Goal: Find specific page/section: Find specific page/section

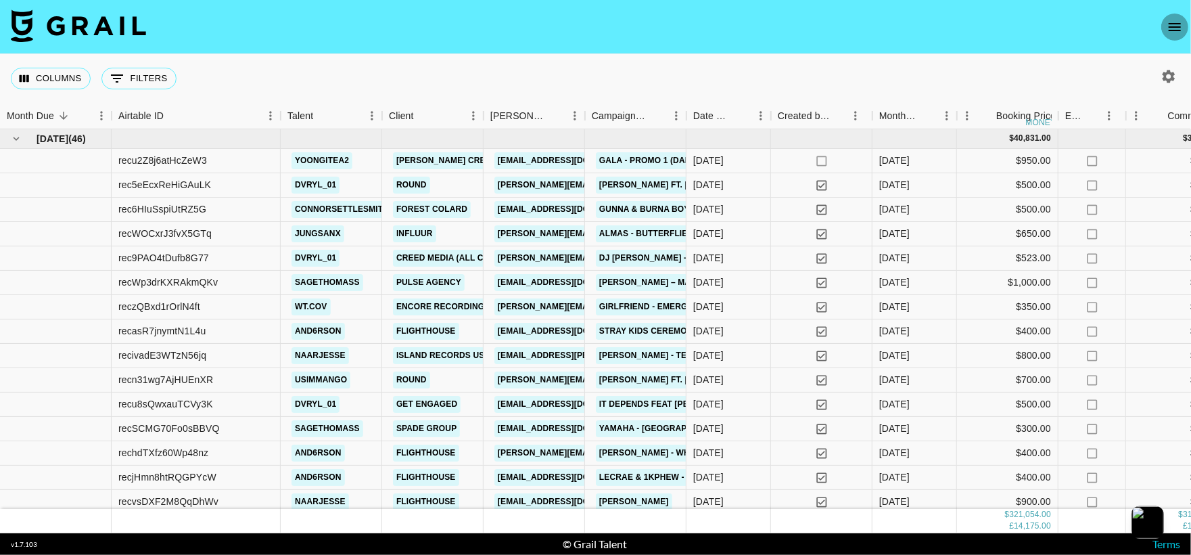
click at [1178, 31] on icon "open drawer" at bounding box center [1175, 27] width 16 height 16
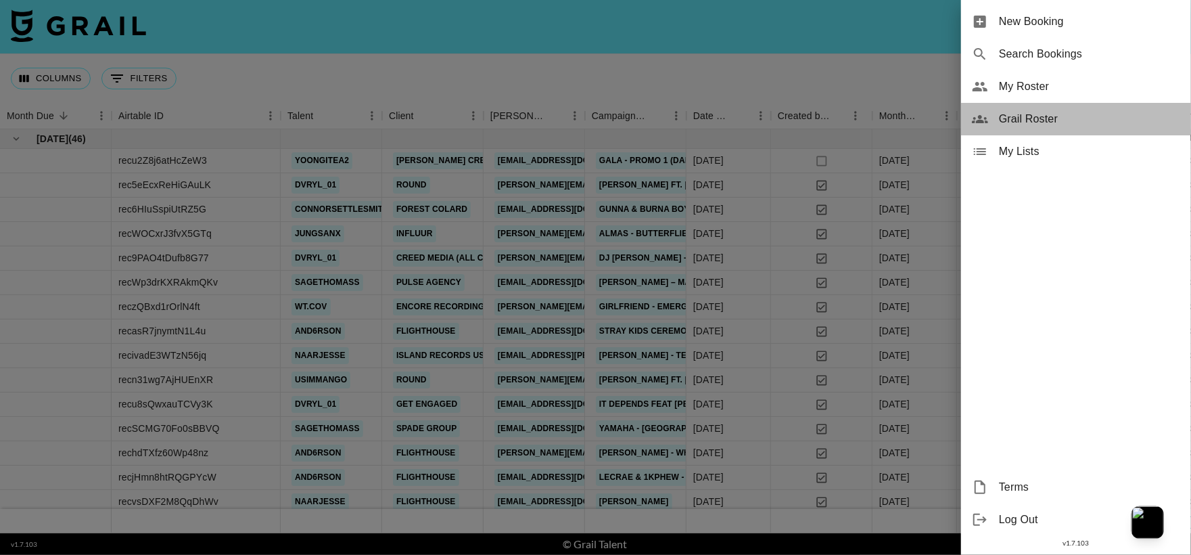
click at [1096, 116] on span "Grail Roster" at bounding box center [1089, 119] width 181 height 16
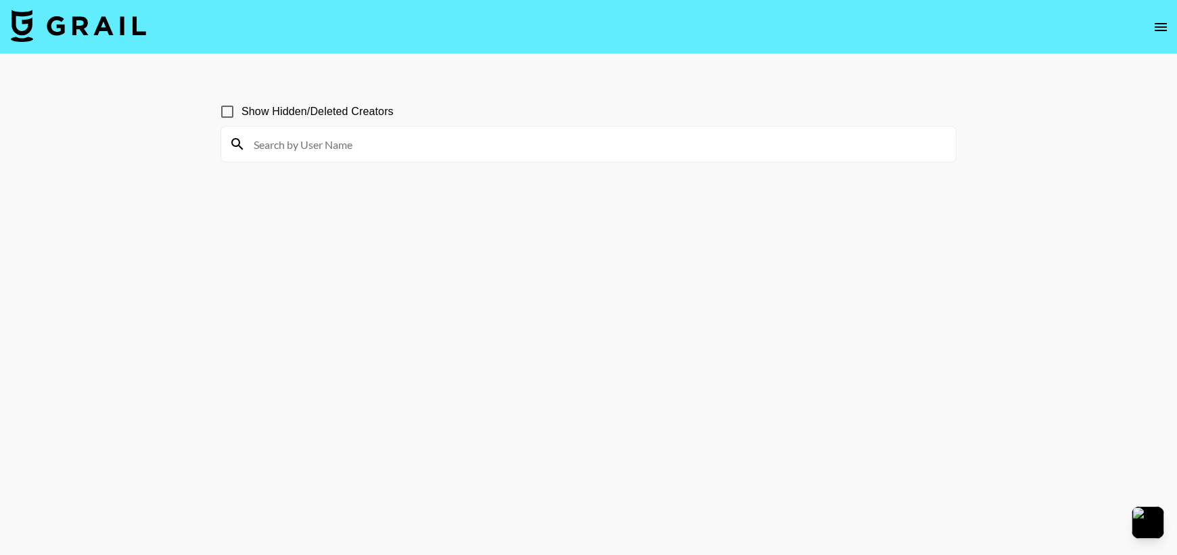
click at [511, 145] on input at bounding box center [596, 144] width 702 height 22
paste input "callme.[PERSON_NAME]"
type input "callme.[PERSON_NAME]"
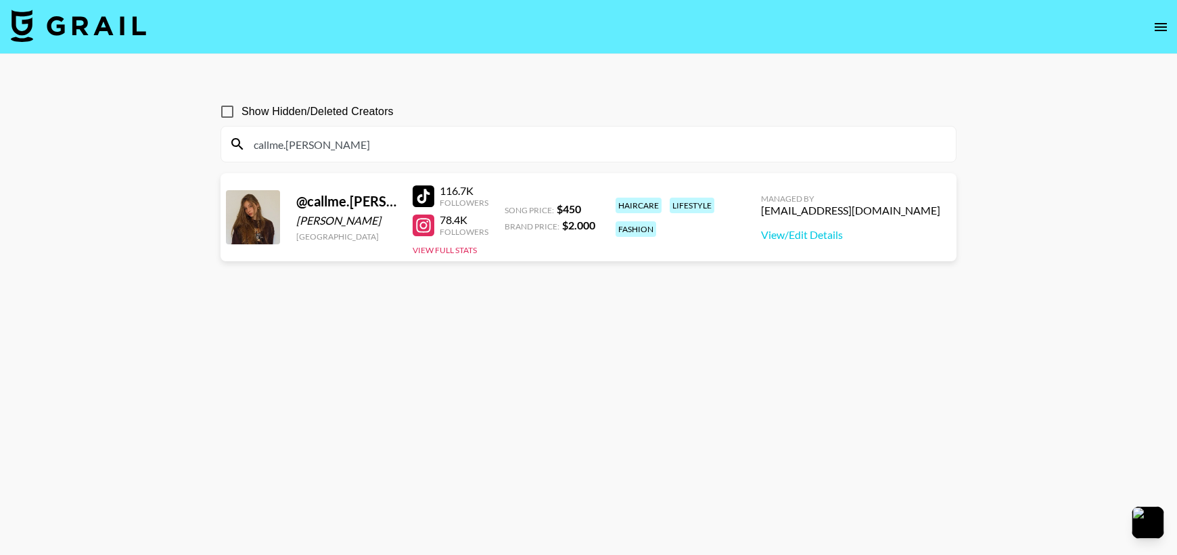
click at [346, 144] on input "callme.[PERSON_NAME]" at bounding box center [596, 144] width 702 height 22
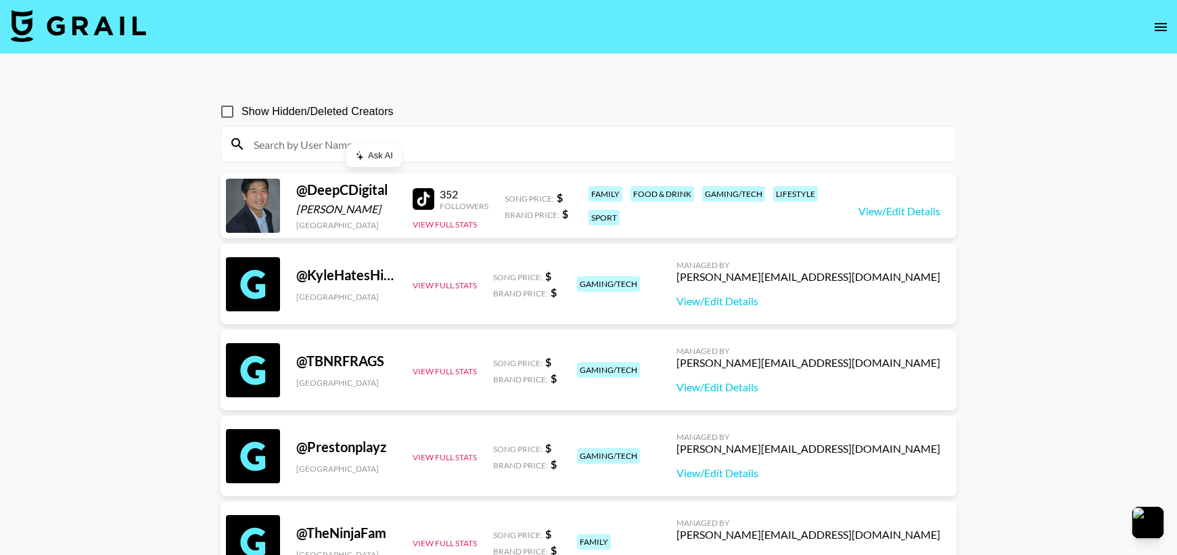
paste input "aslinurakinci"
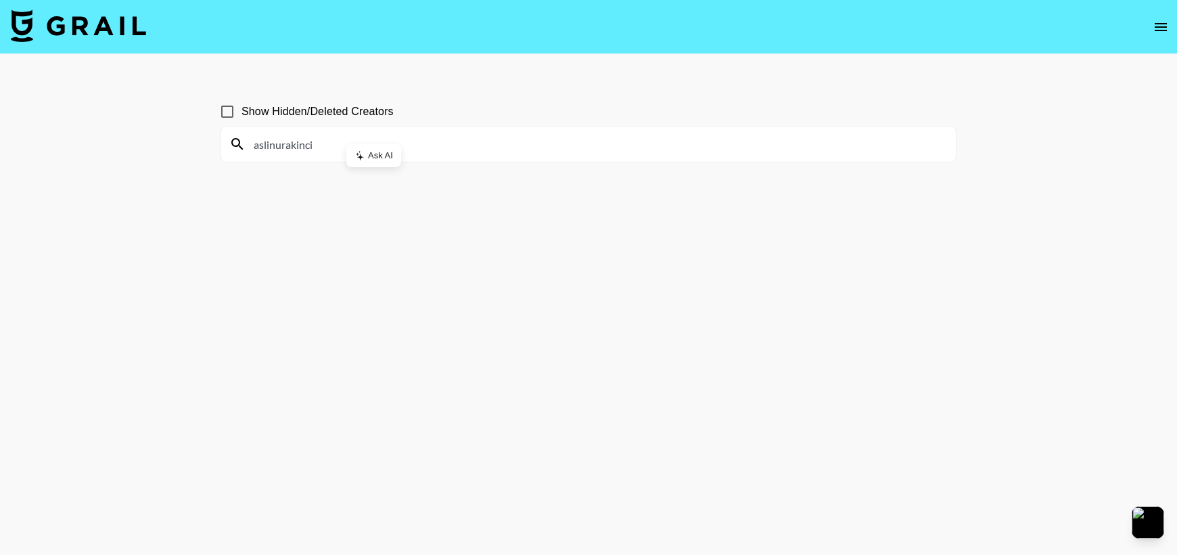
type input "aslinurakinci"
click at [440, 142] on input "aslinurakinci" at bounding box center [596, 144] width 702 height 22
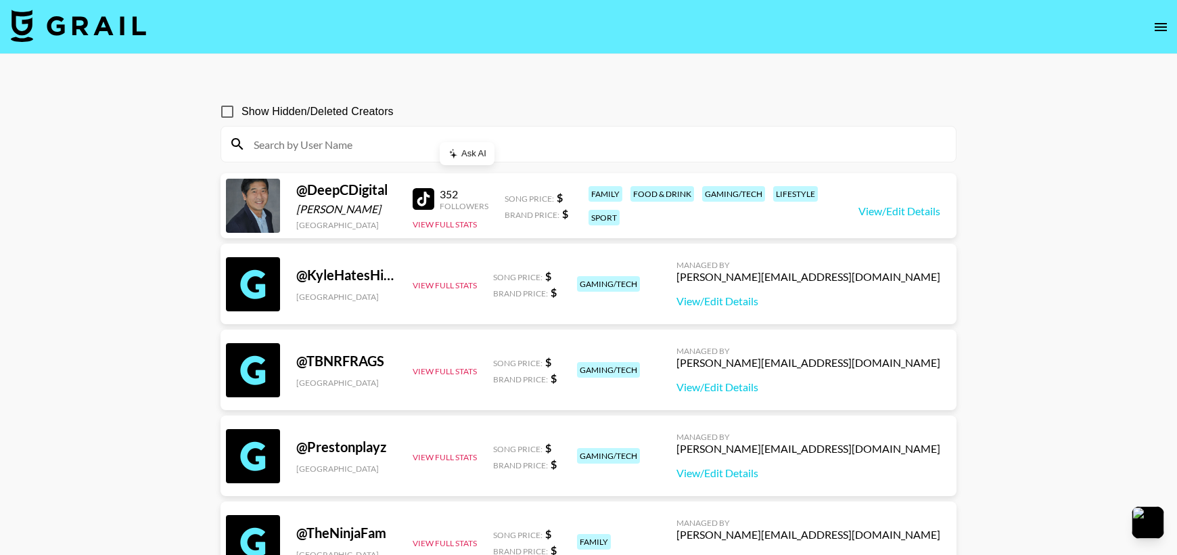
paste input "sunnyschannel"
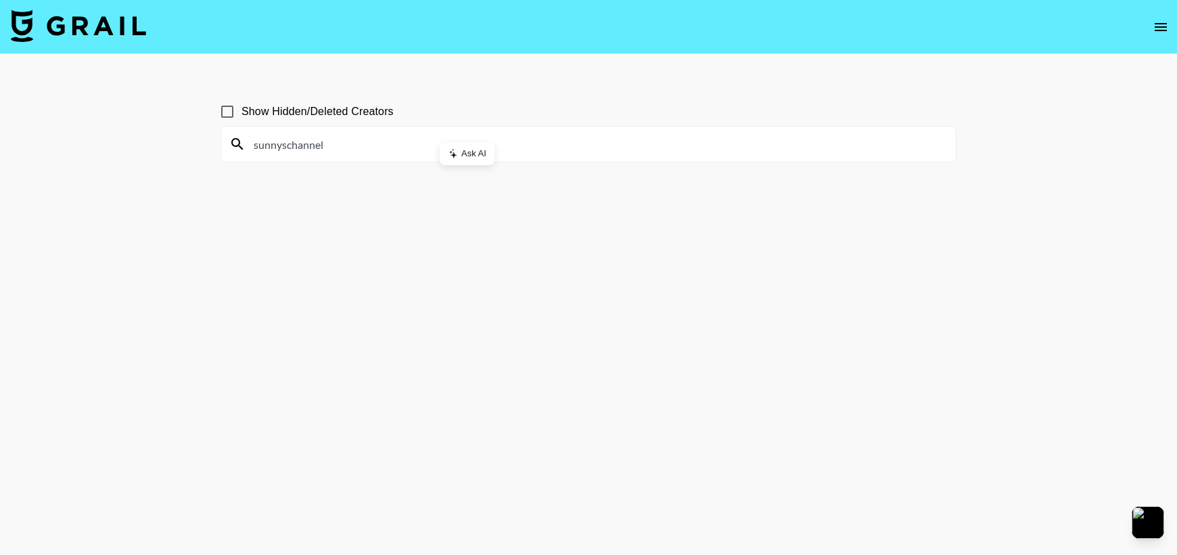
type input "sunnyschannel"
click at [314, 149] on input "sunnyschannel" at bounding box center [596, 144] width 702 height 22
paste input
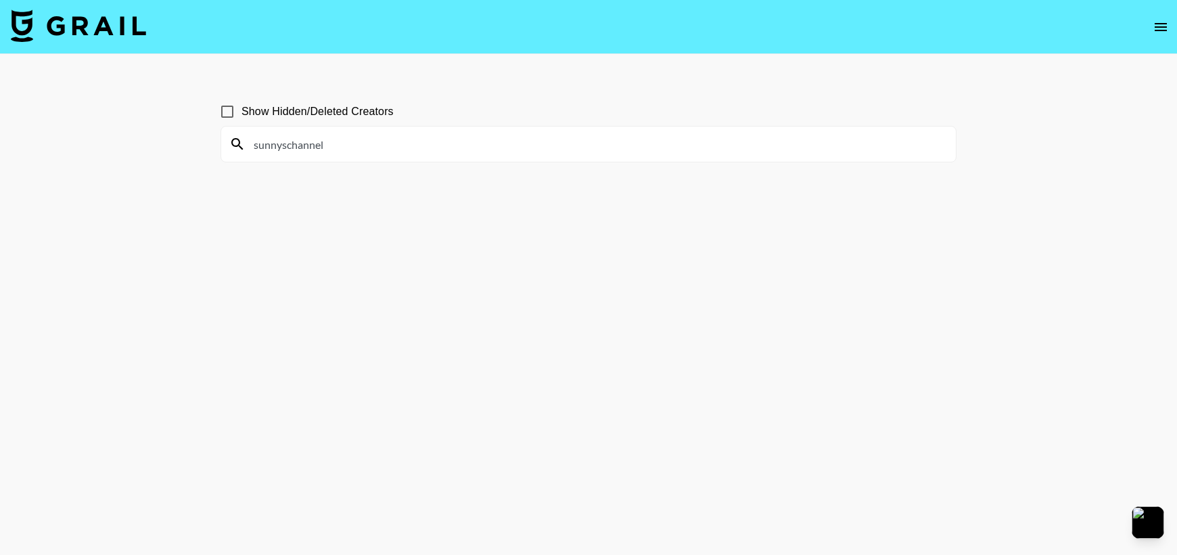
click at [314, 149] on input "sunnyschannel" at bounding box center [596, 144] width 702 height 22
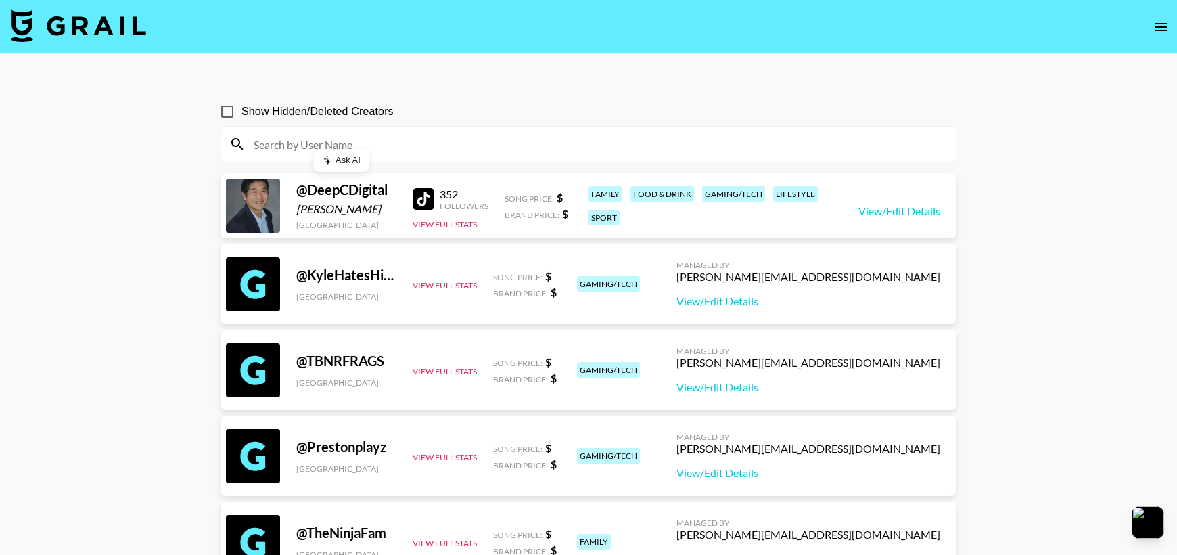
paste input "sunnyschannel"
type input "sunnyschannel"
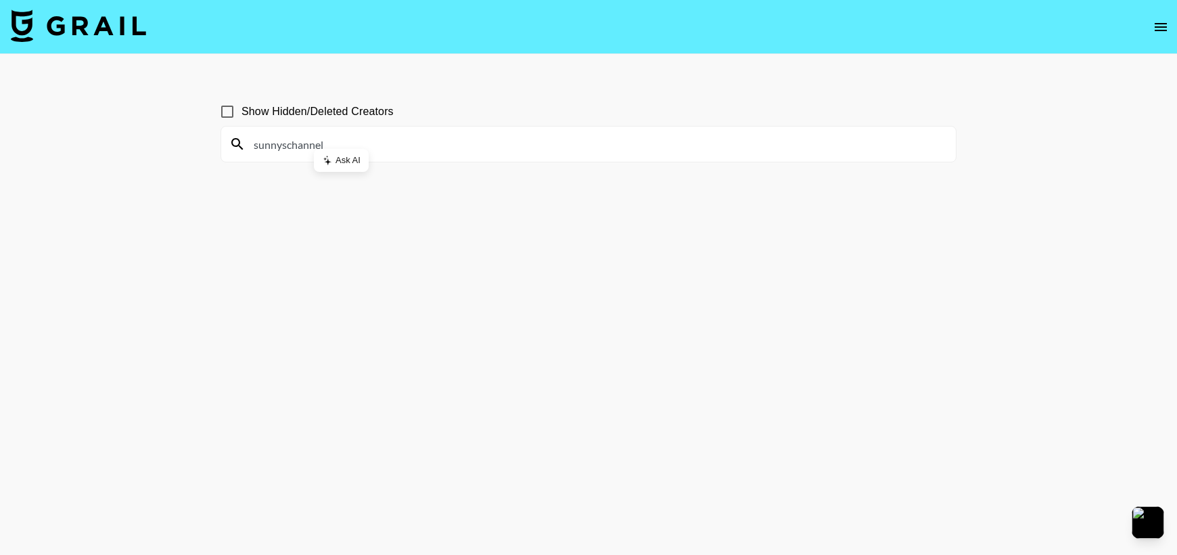
click at [260, 139] on input "sunnyschannel" at bounding box center [596, 144] width 702 height 22
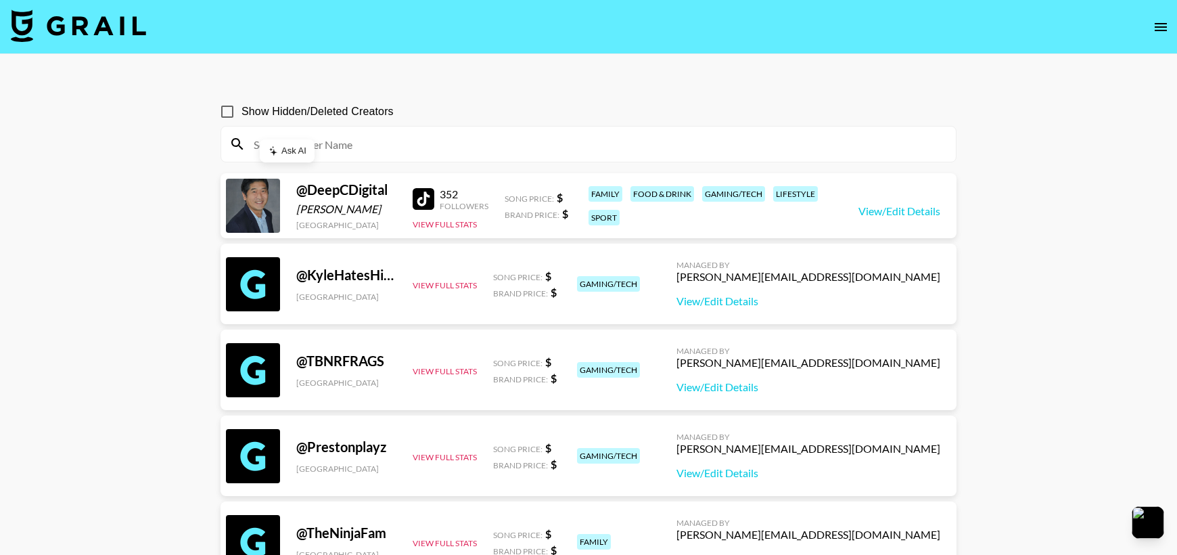
paste input "gettothek"
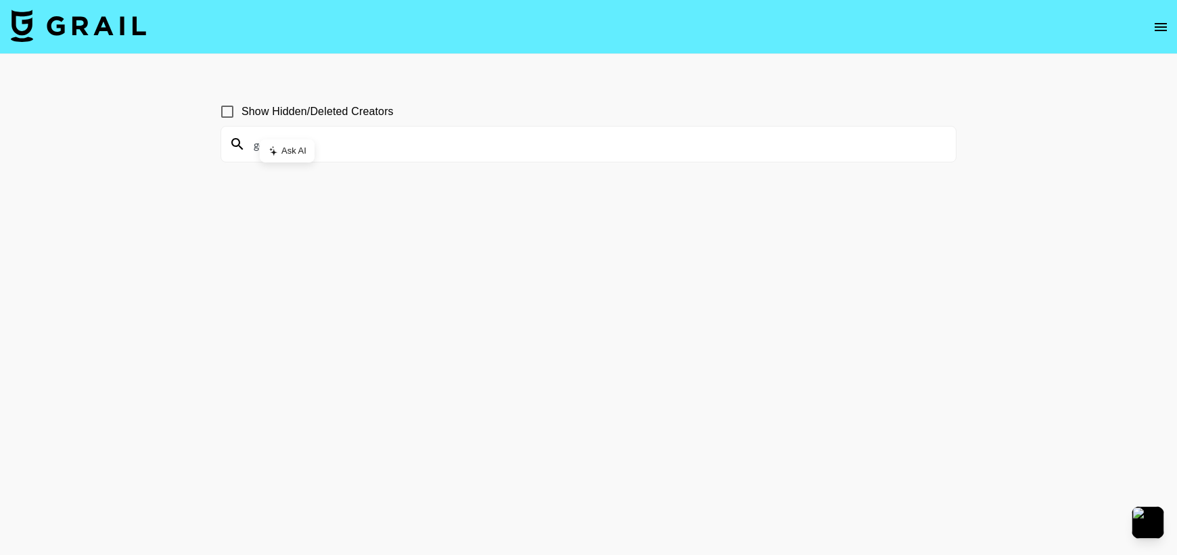
type input "gettothek"
click at [526, 131] on div "gettothek" at bounding box center [588, 143] width 734 height 35
click at [519, 147] on input "gettothek" at bounding box center [596, 144] width 702 height 22
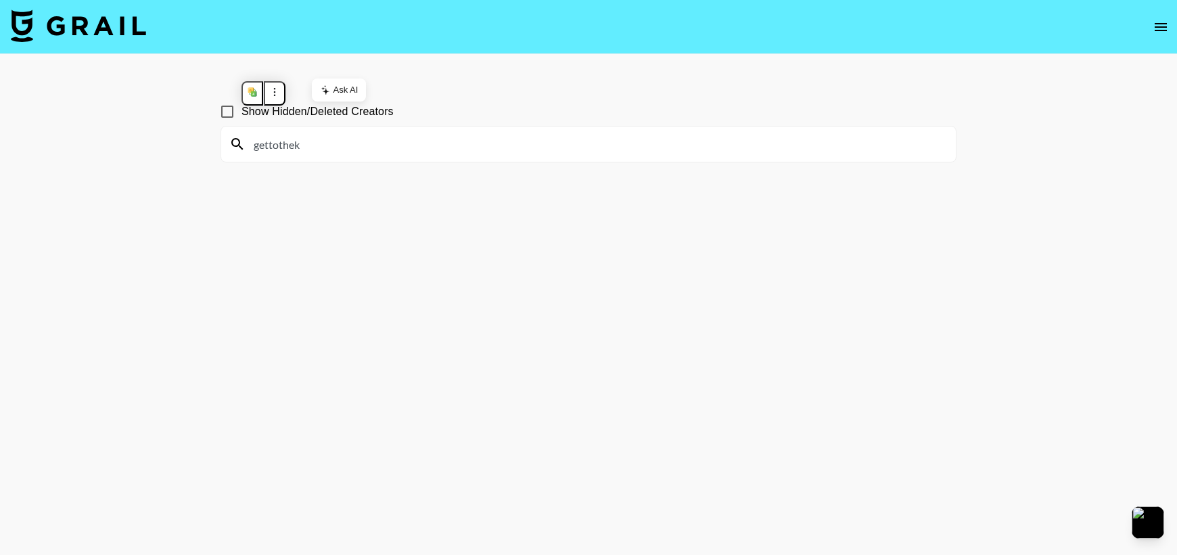
click at [519, 147] on input "gettothek" at bounding box center [596, 144] width 702 height 22
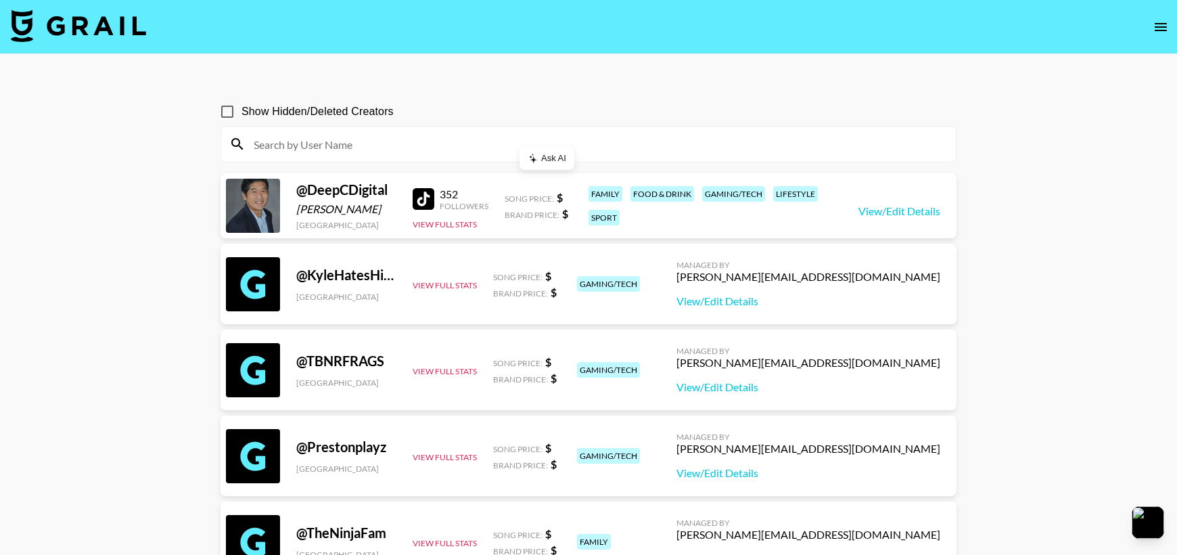
paste input "chhloekim"
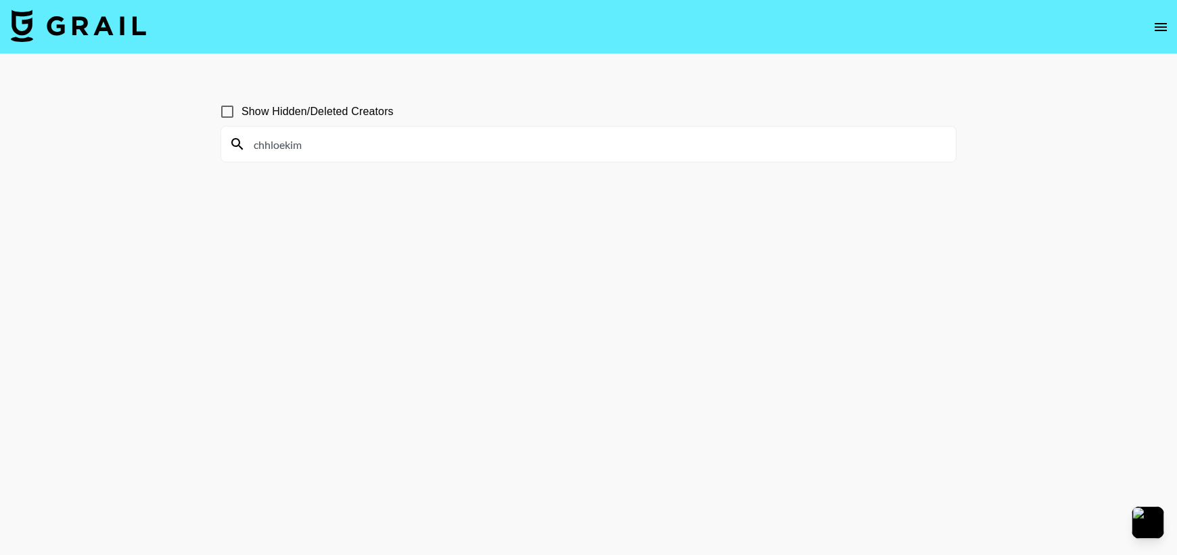
click at [430, 142] on input "chhloekim" at bounding box center [596, 144] width 702 height 22
type input "="
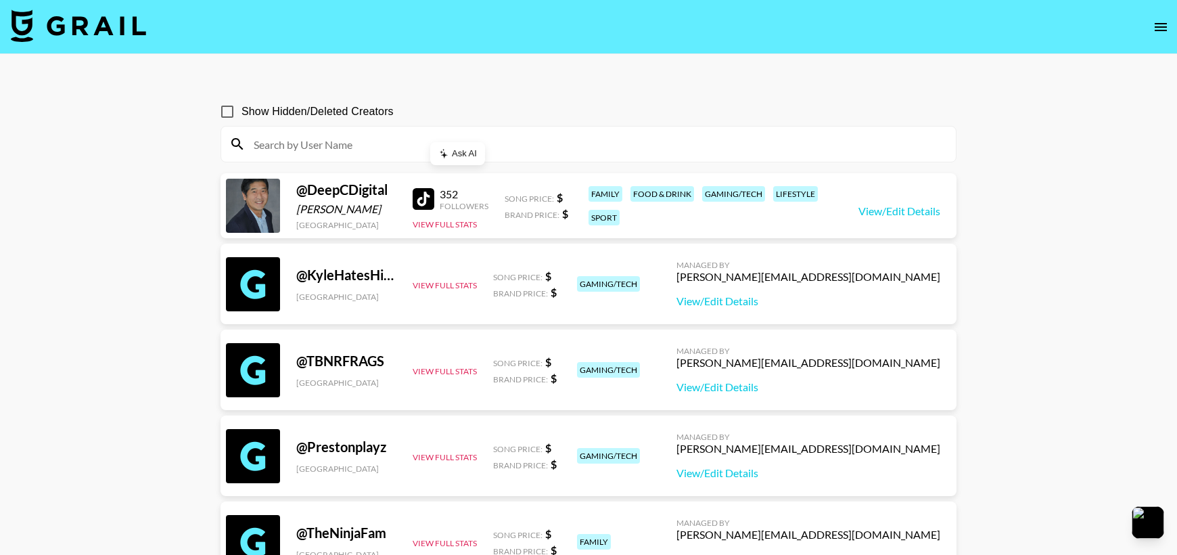
paste input "drizzyadrii"
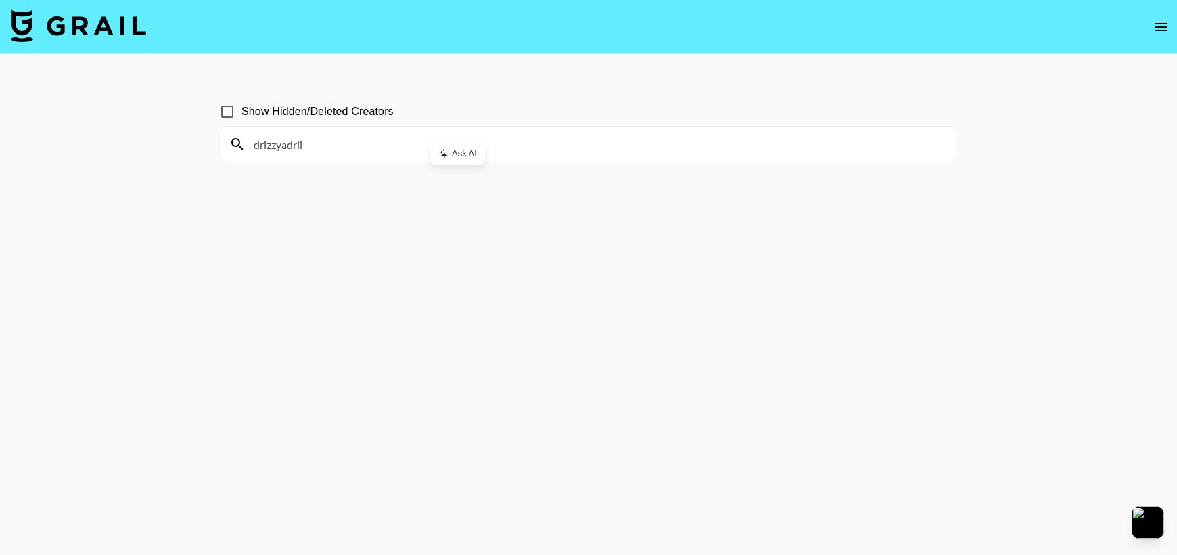
type input "drizzyadrii"
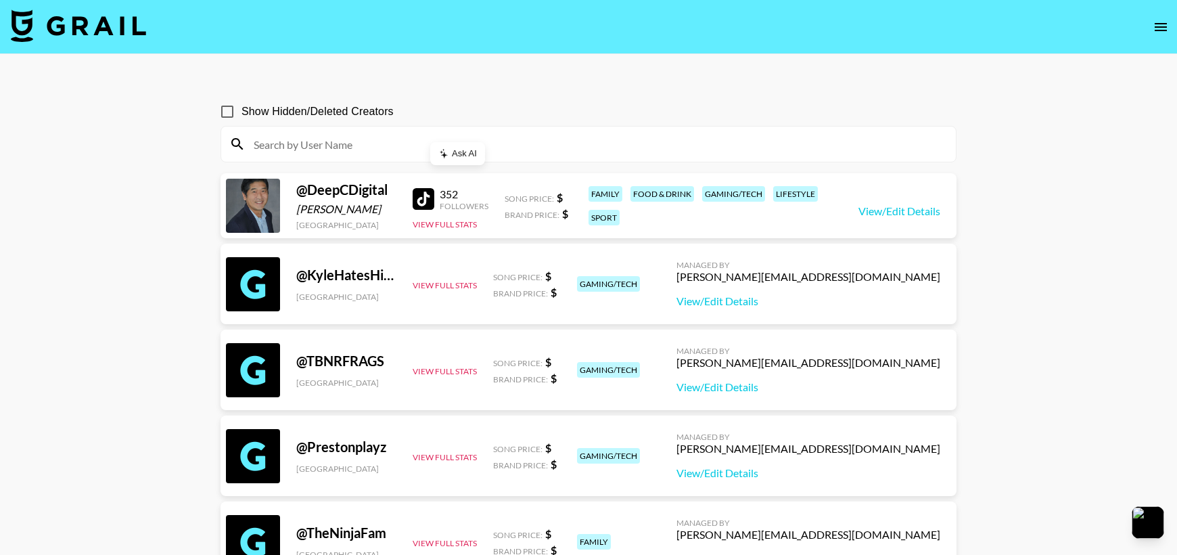
paste input "peachy_mayu"
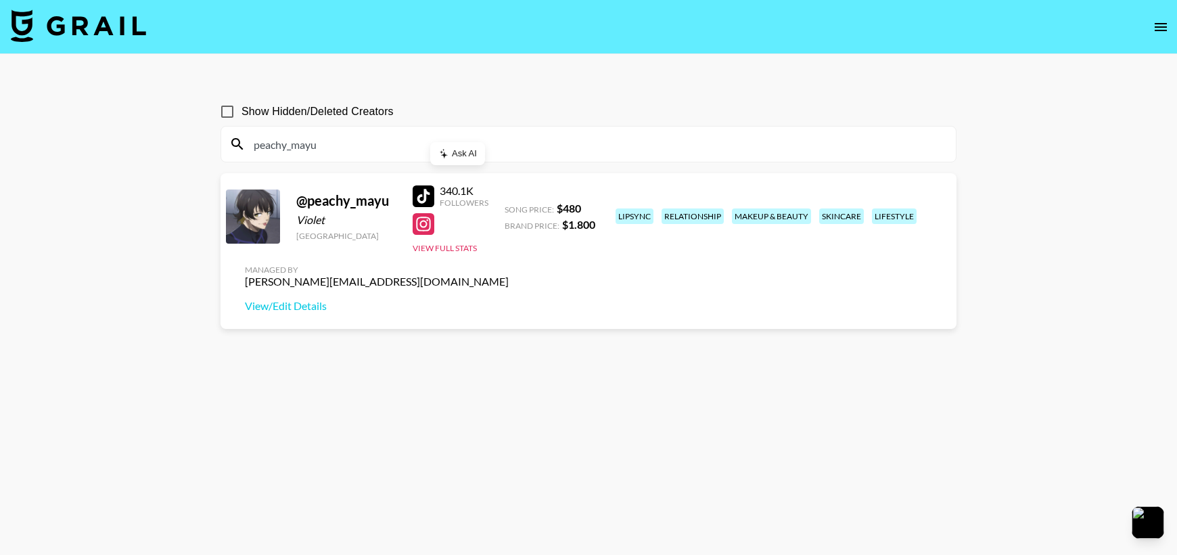
type input "peachy_mayu"
click at [354, 137] on input "peachy_mayu" at bounding box center [596, 144] width 702 height 22
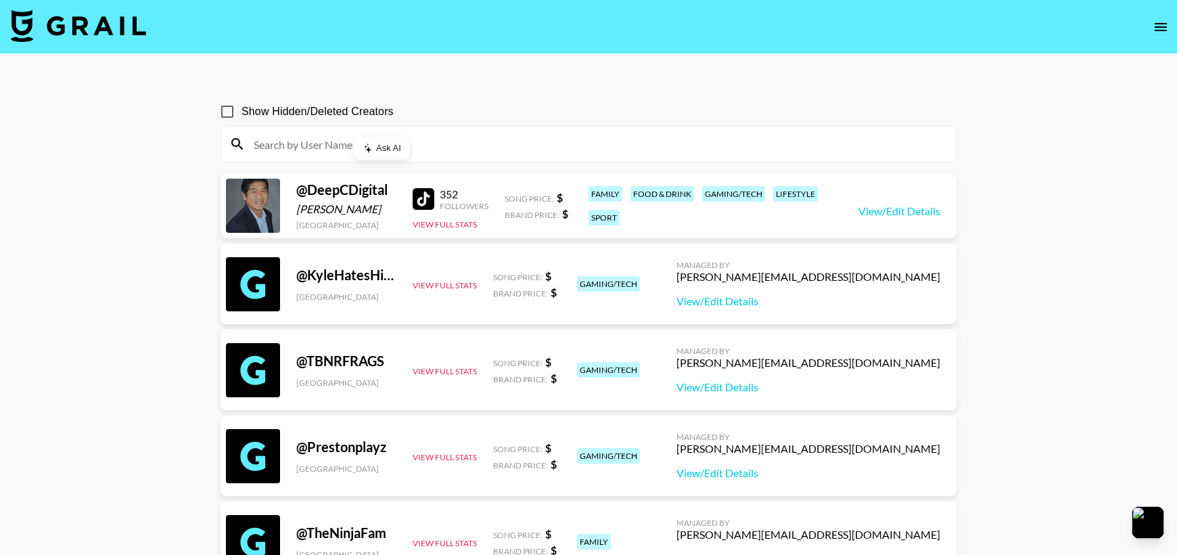
paste input "notnadiajocelyn"
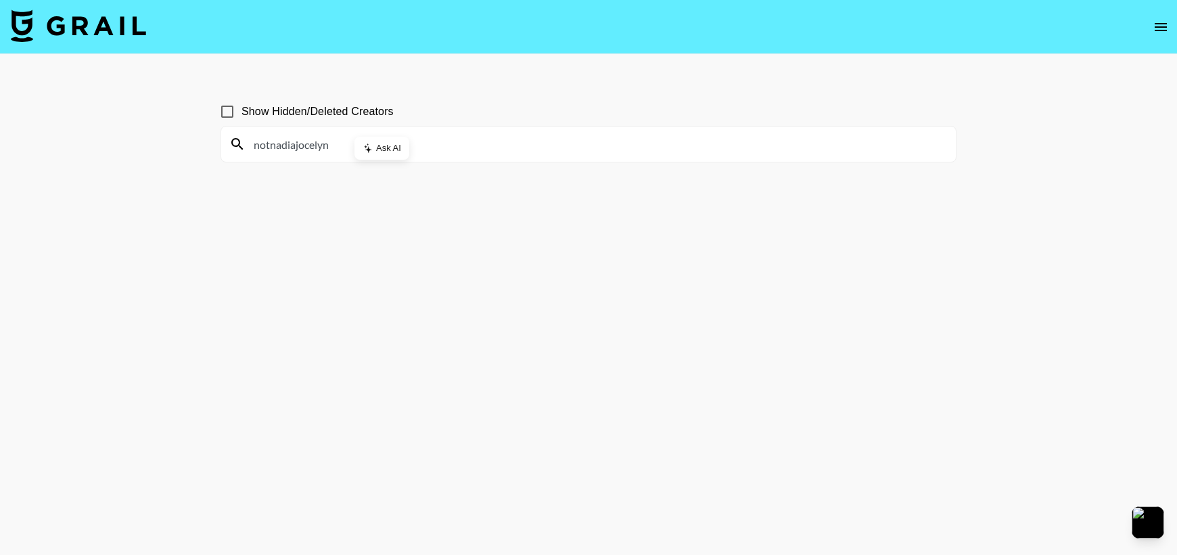
type input "notnadiajocelyn"
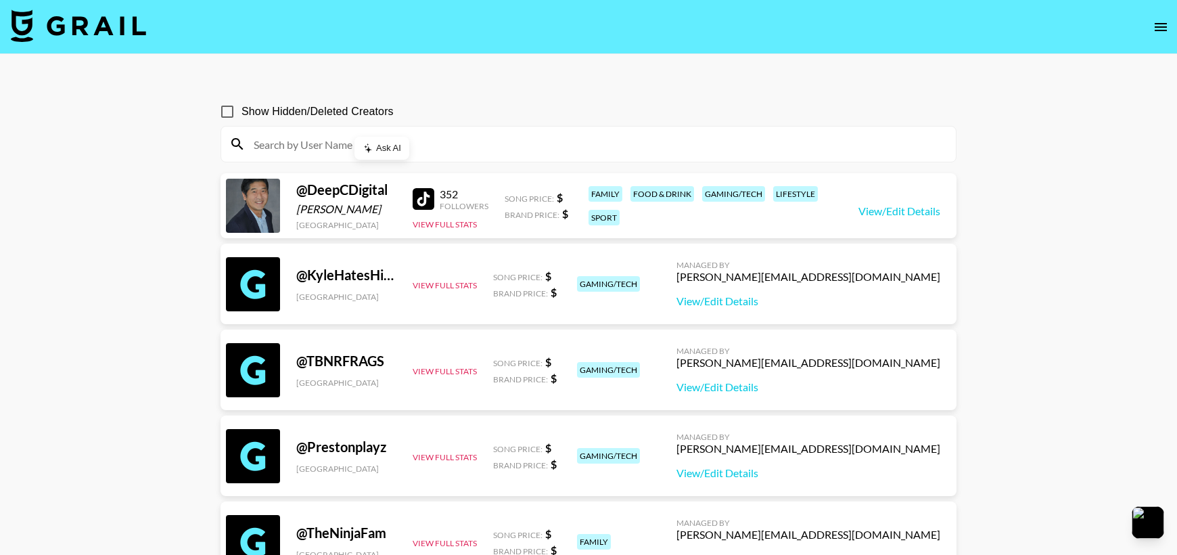
paste input "bgk.24"
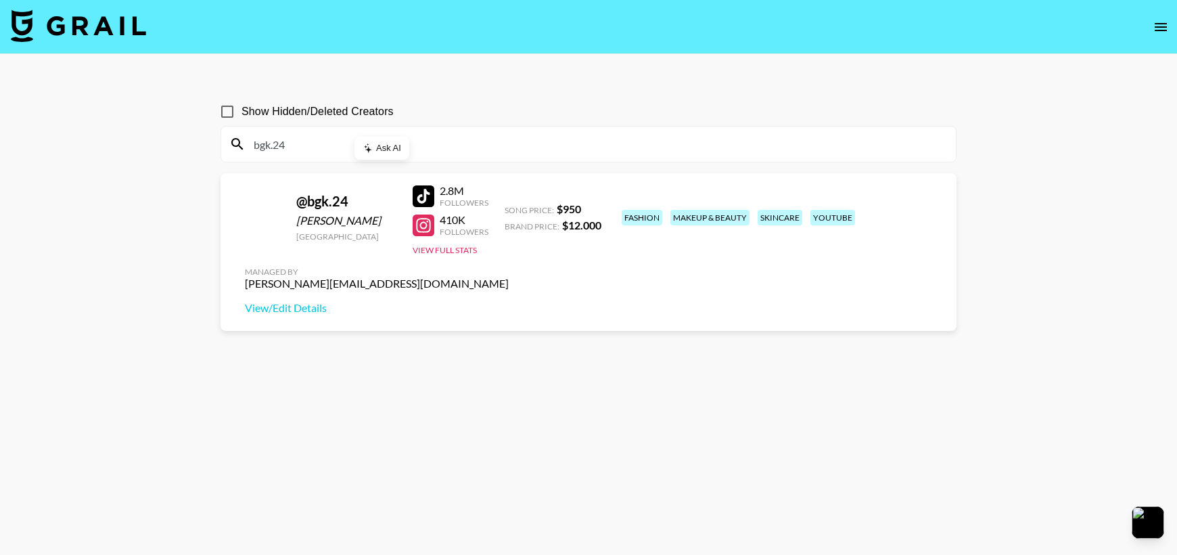
type input "bgk.24"
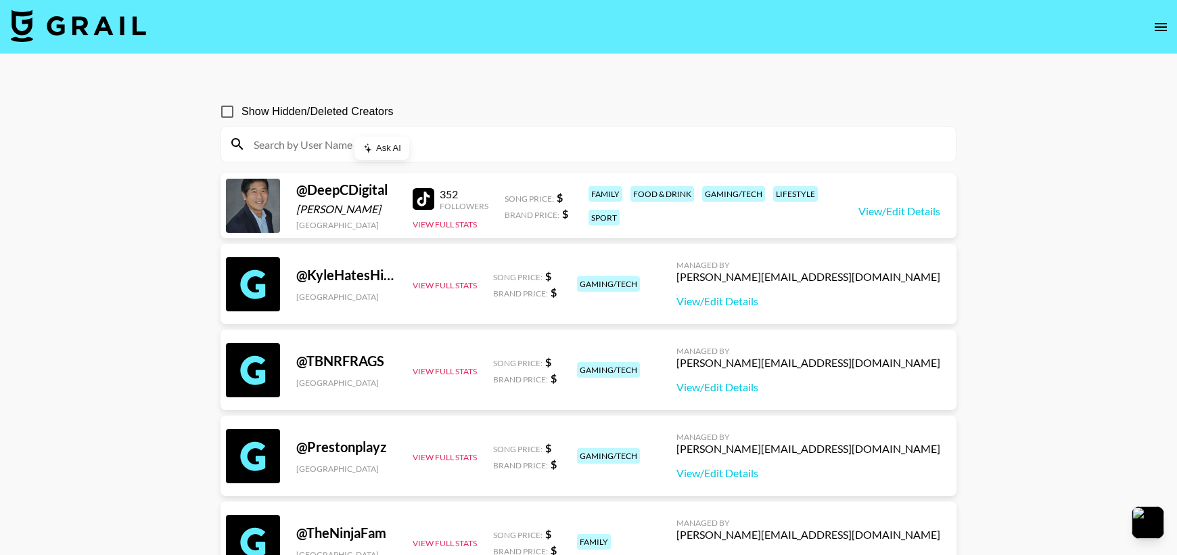
paste input "bandbabyliah2"
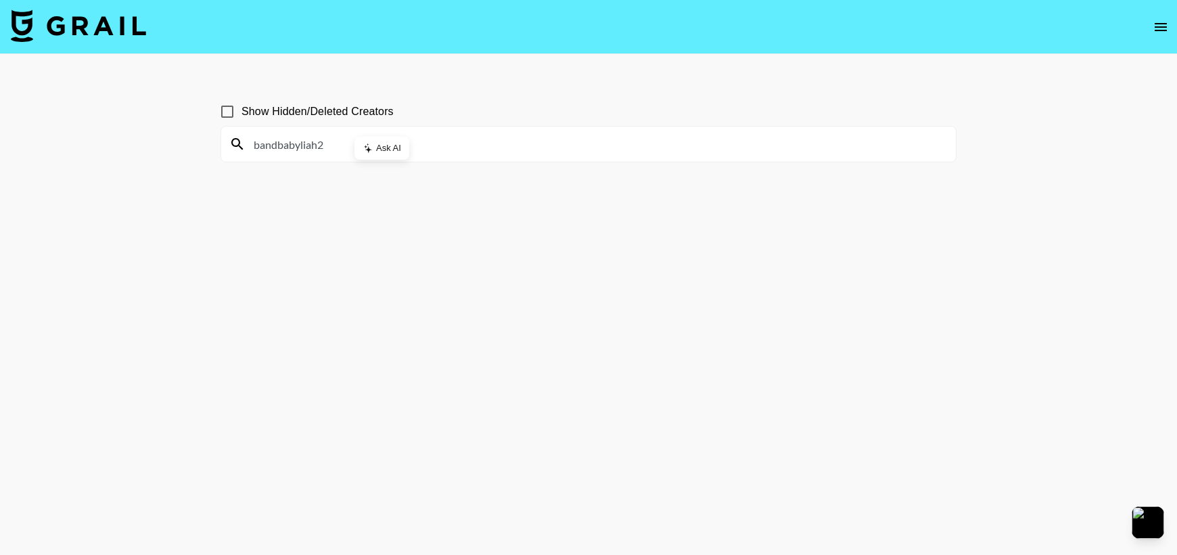
type input "bandbabyliah2"
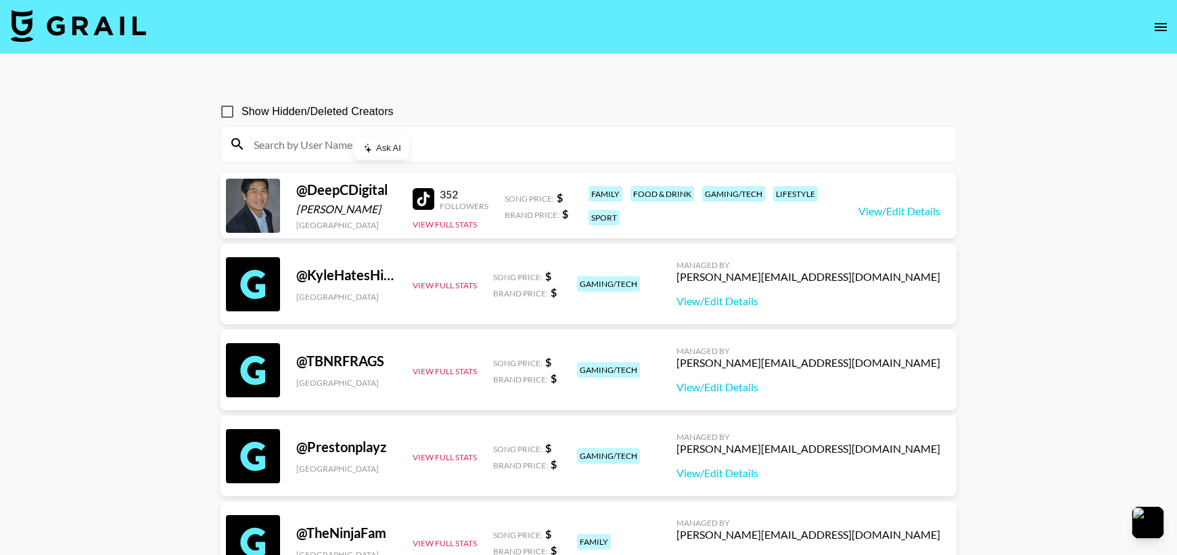
paste input "babyyrinaa"
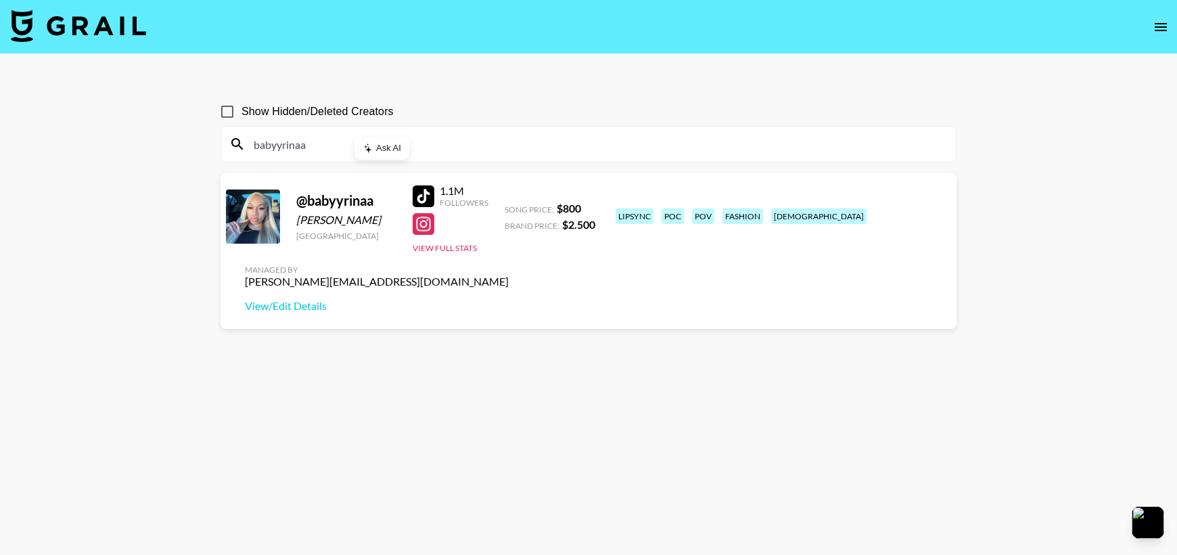
paste input "lalatheislandgal"
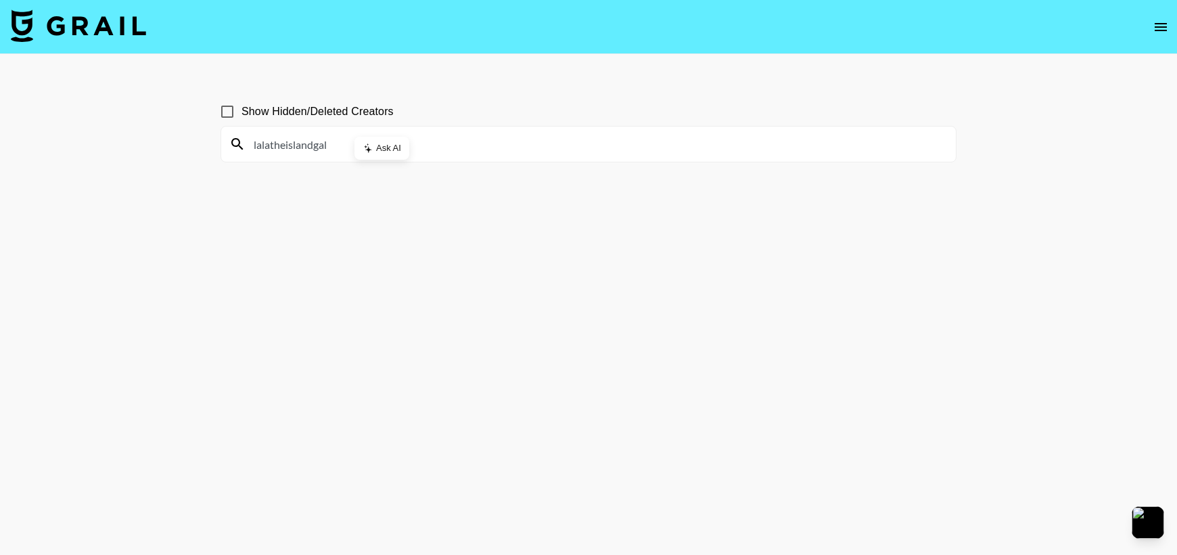
type input "lalatheislandgal"
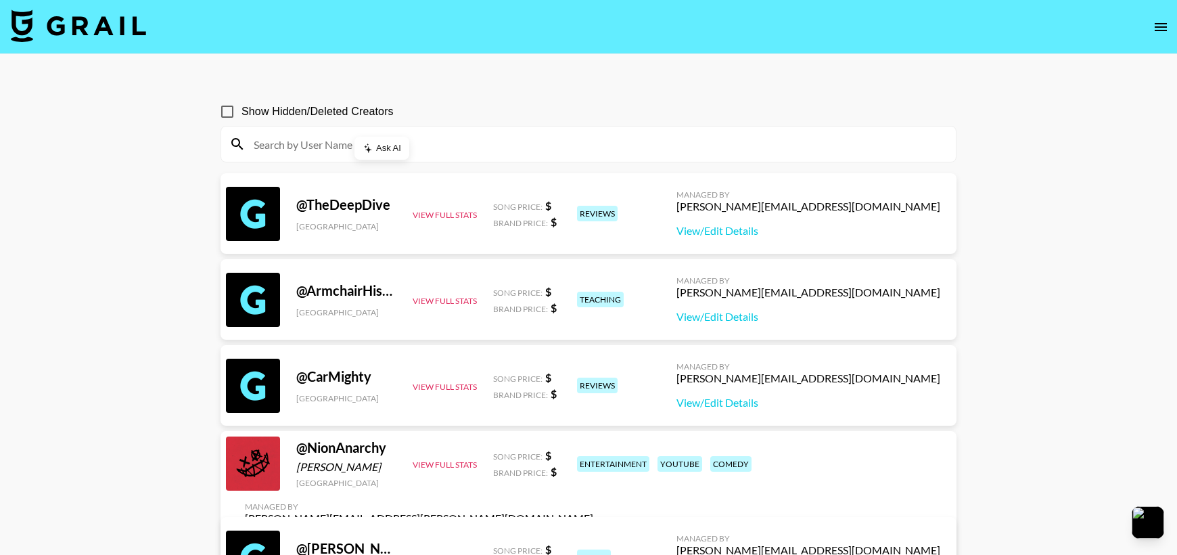
paste input "jaycincoo"
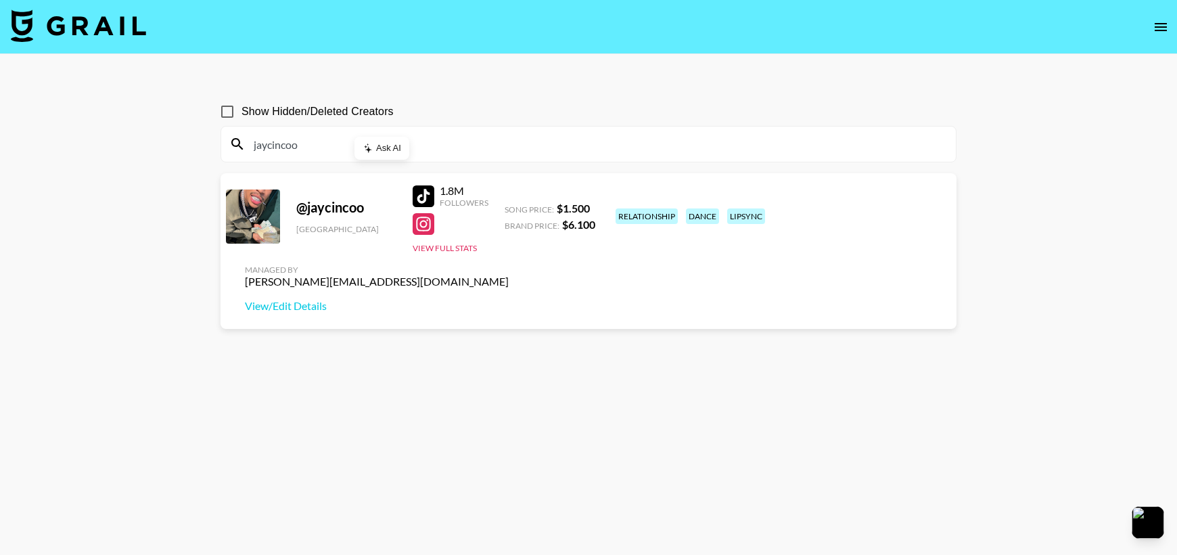
paste input "ericagoofy"
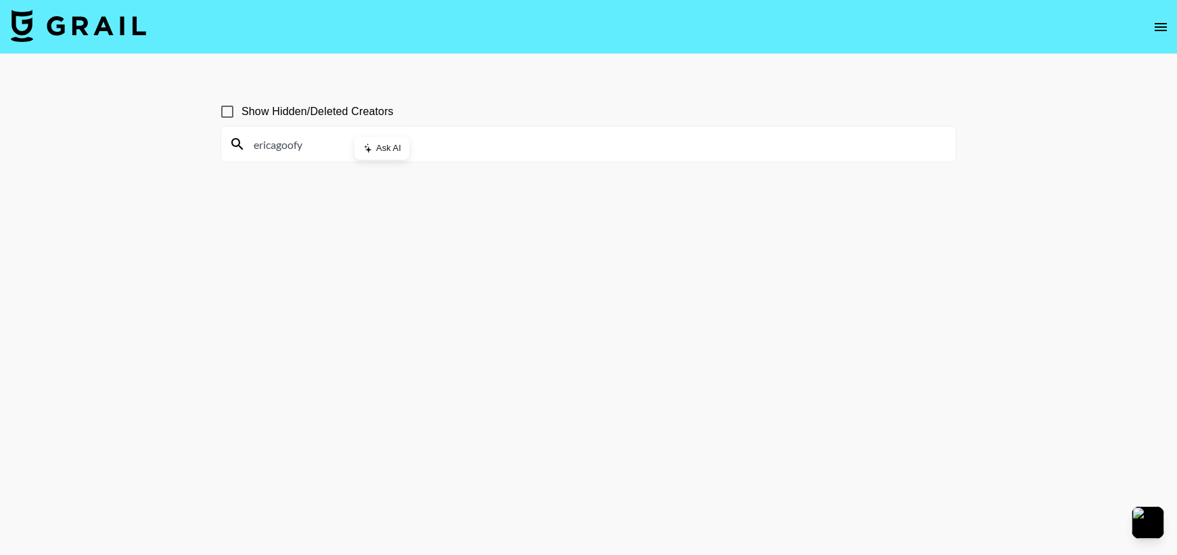
paste input "tjwatkins01"
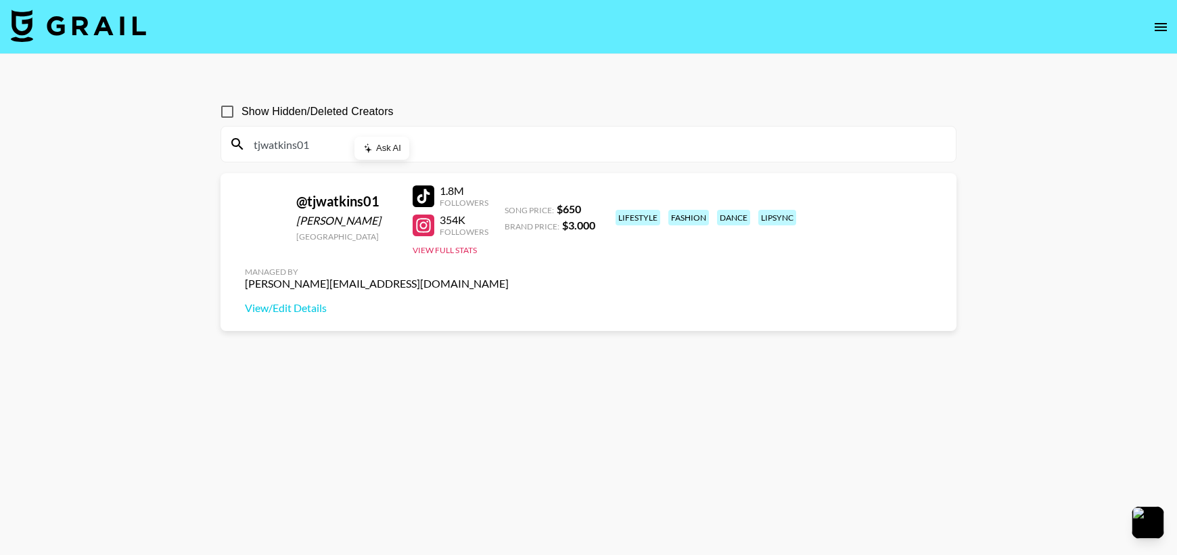
type input "tjwatkins01"
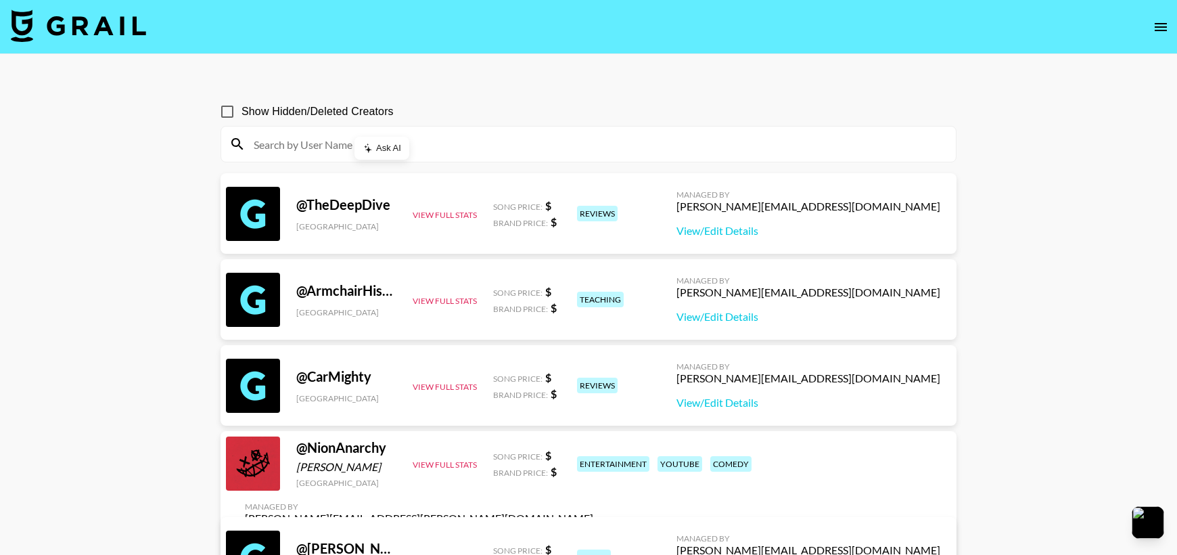
paste input "samariajdavis_"
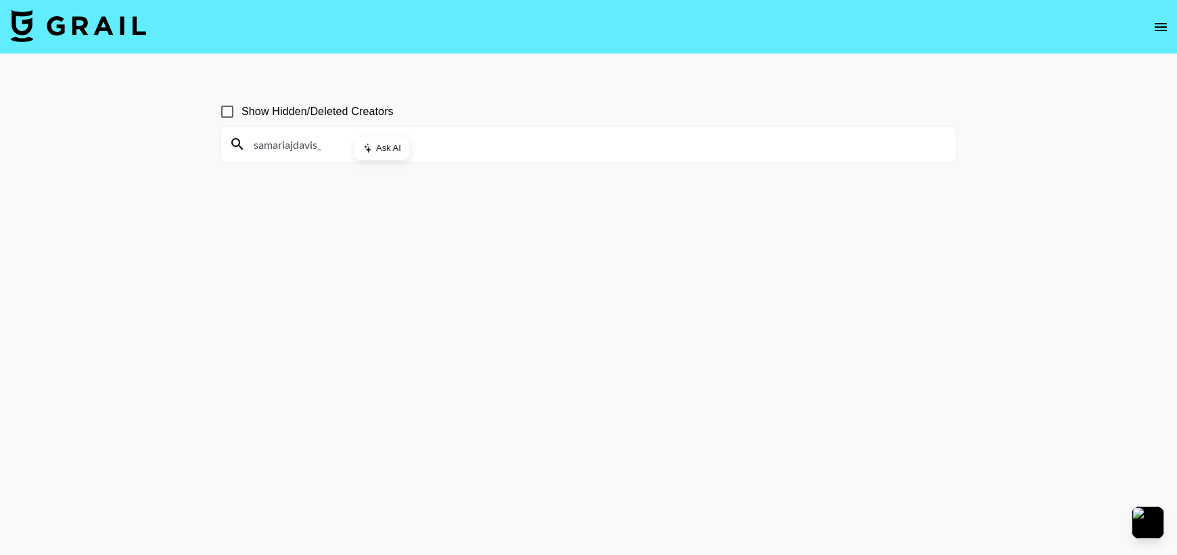
paste input "aaliyaahja"
type input "aaliyaahja"
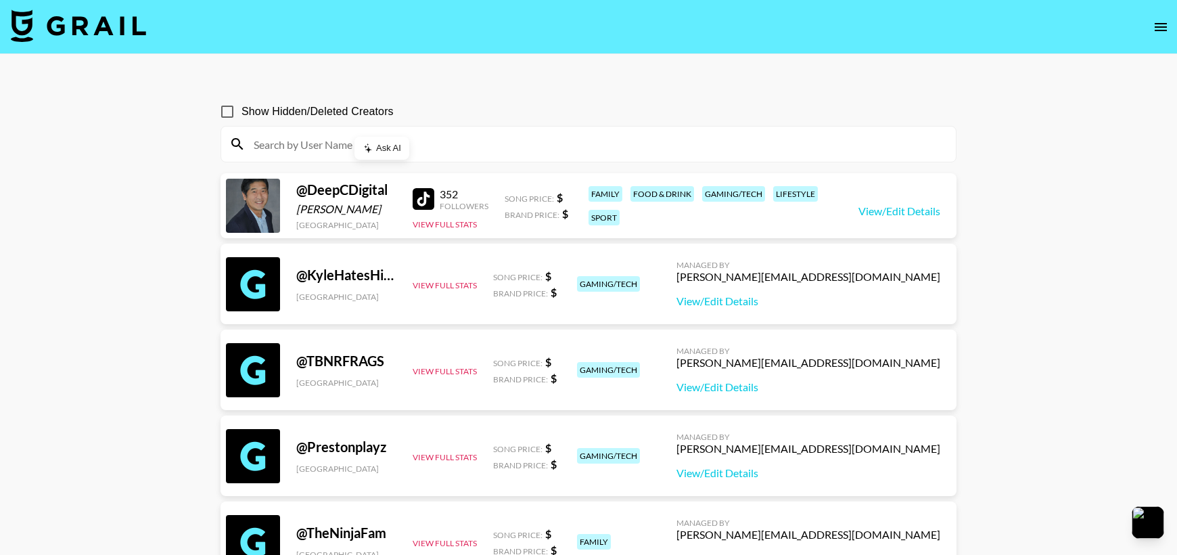
paste input "nicolewayss"
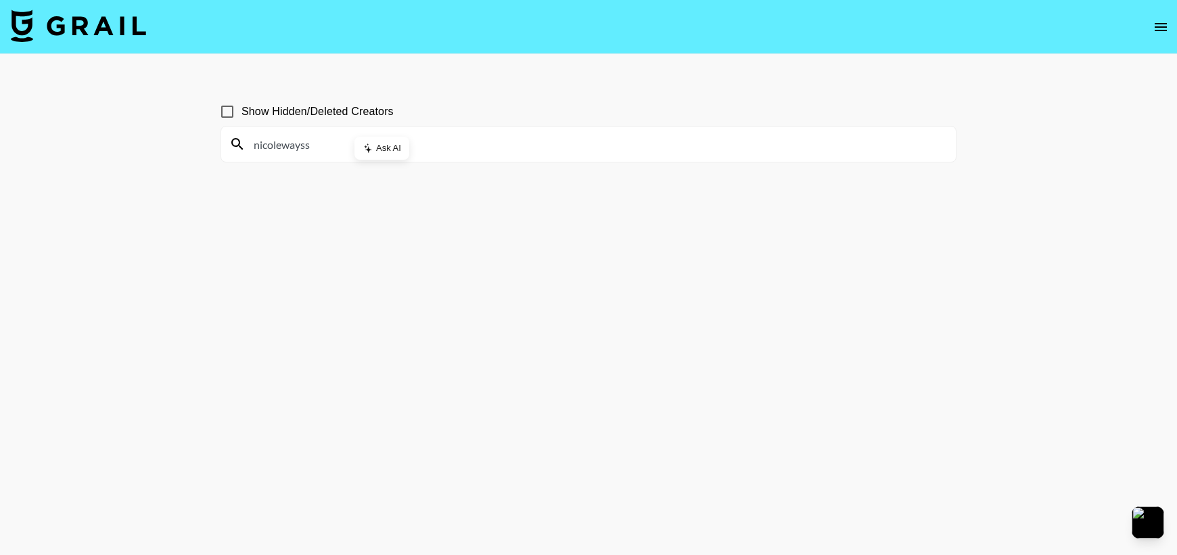
paste input "tmichelle.0"
type input "tmichelle.0"
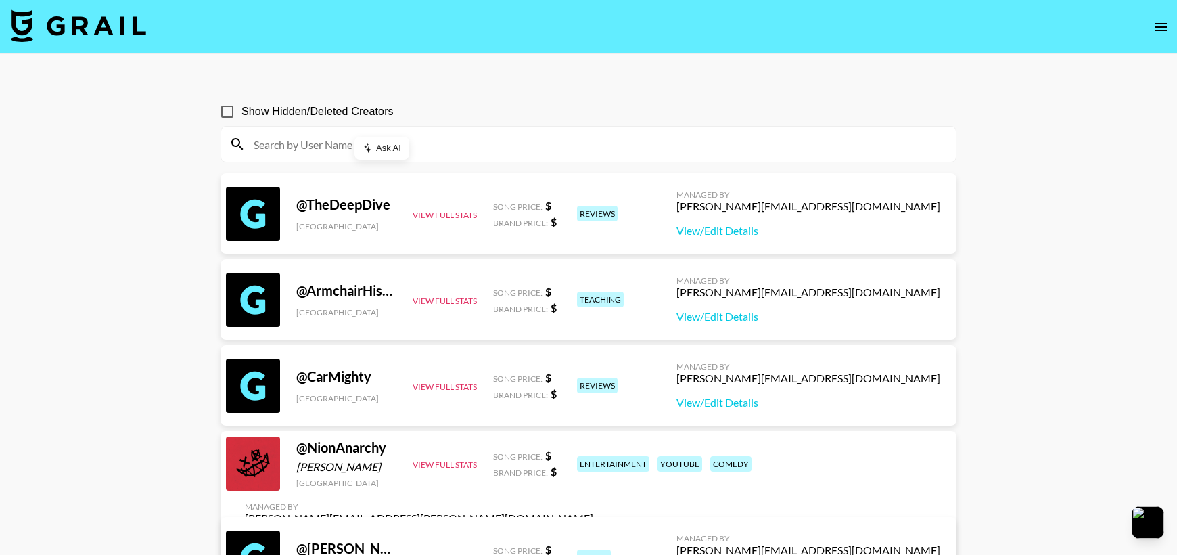
paste input "theonly.kajah3"
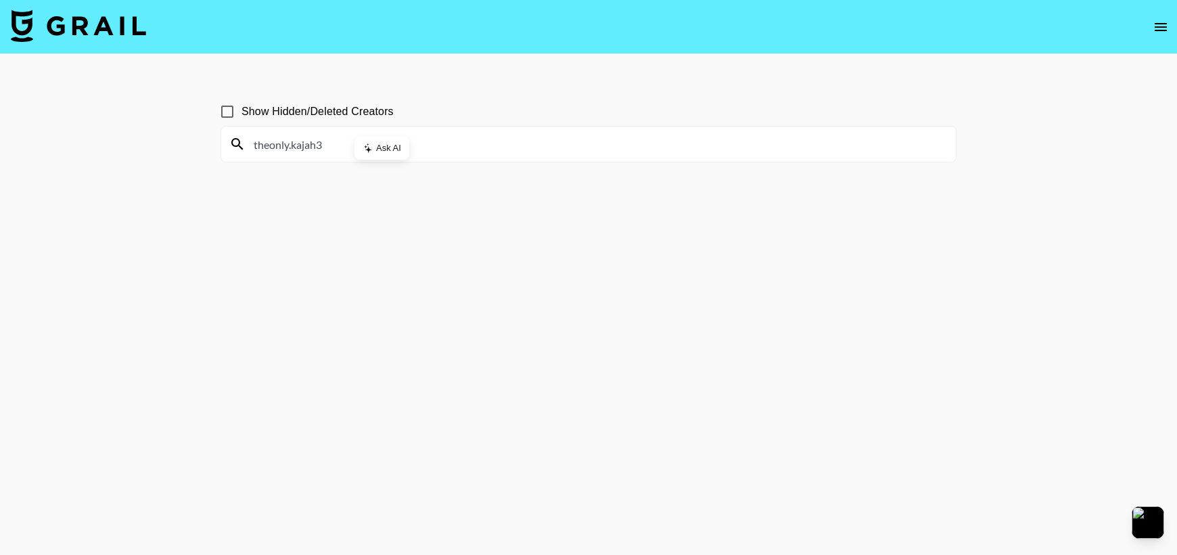
type input "theonly.kajah3"
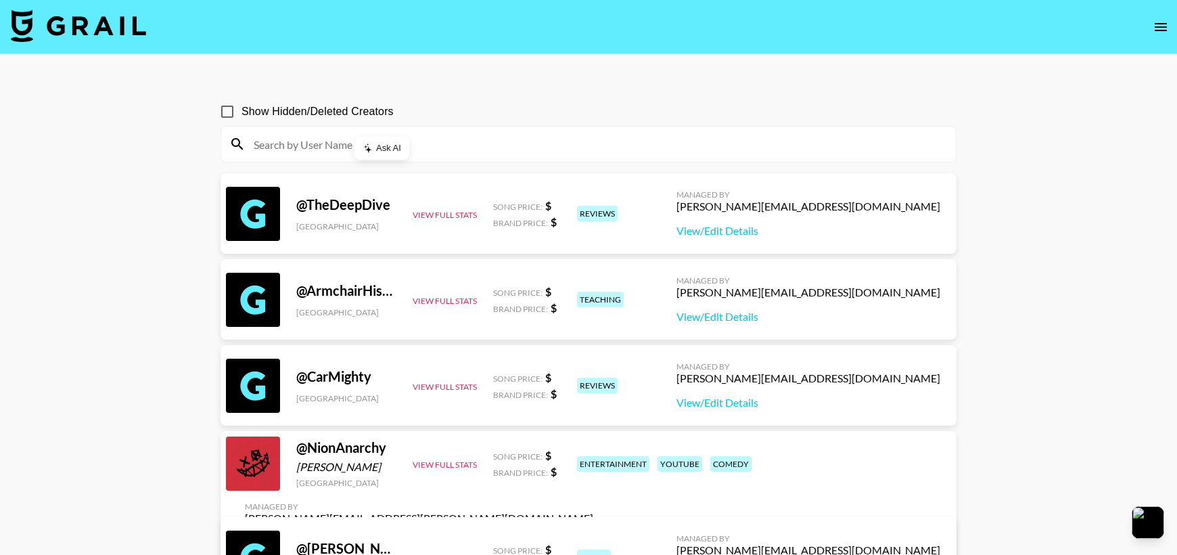
paste input "jadiaaaaaaaaaaaaaa"
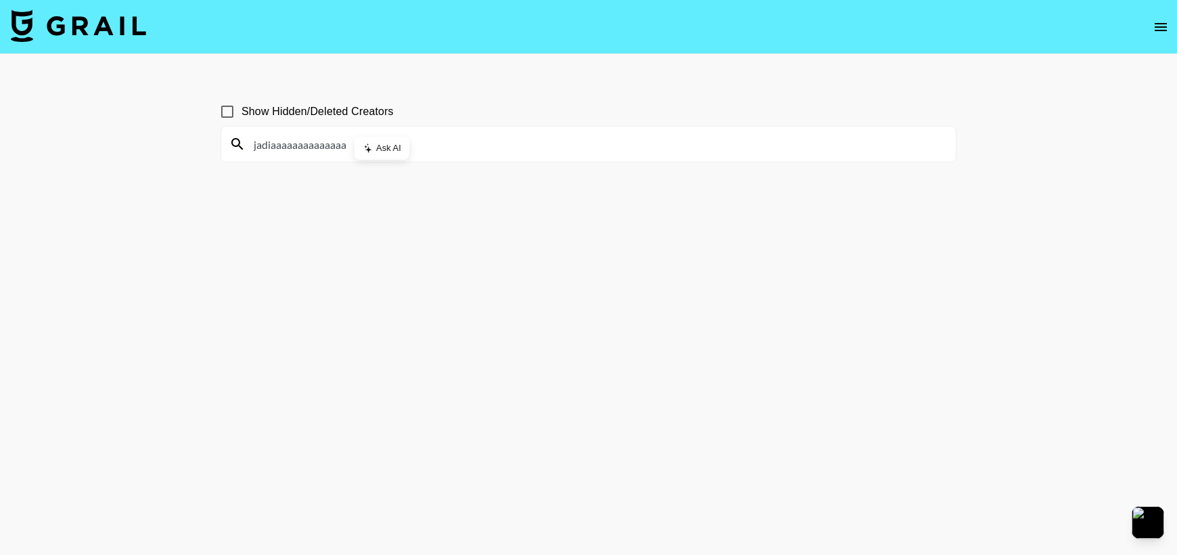
type input "jadiaaaaaaaaaaaaaa"
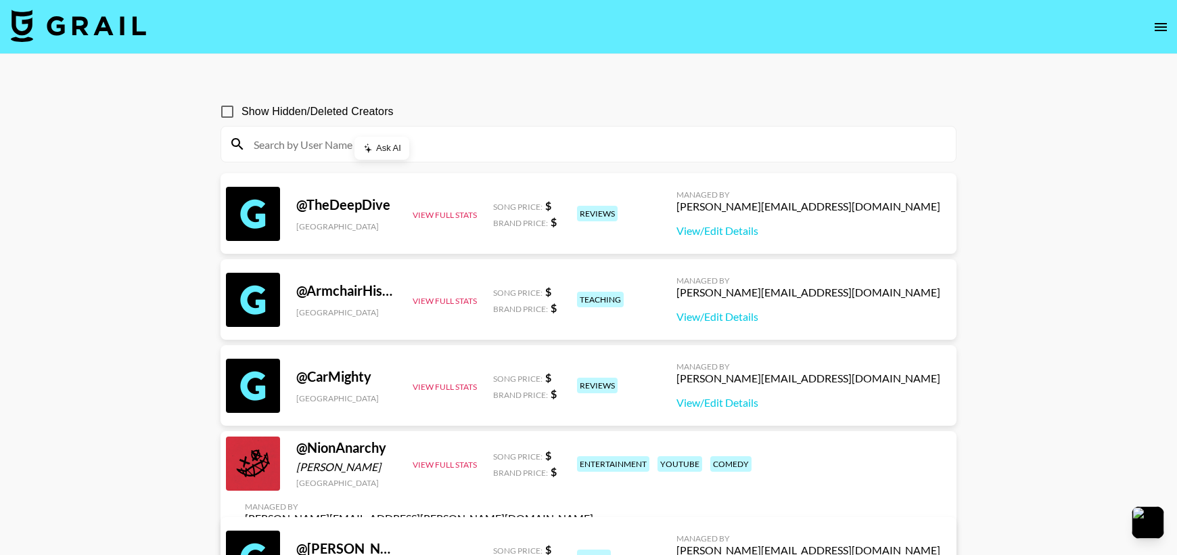
paste input "teemaxemma"
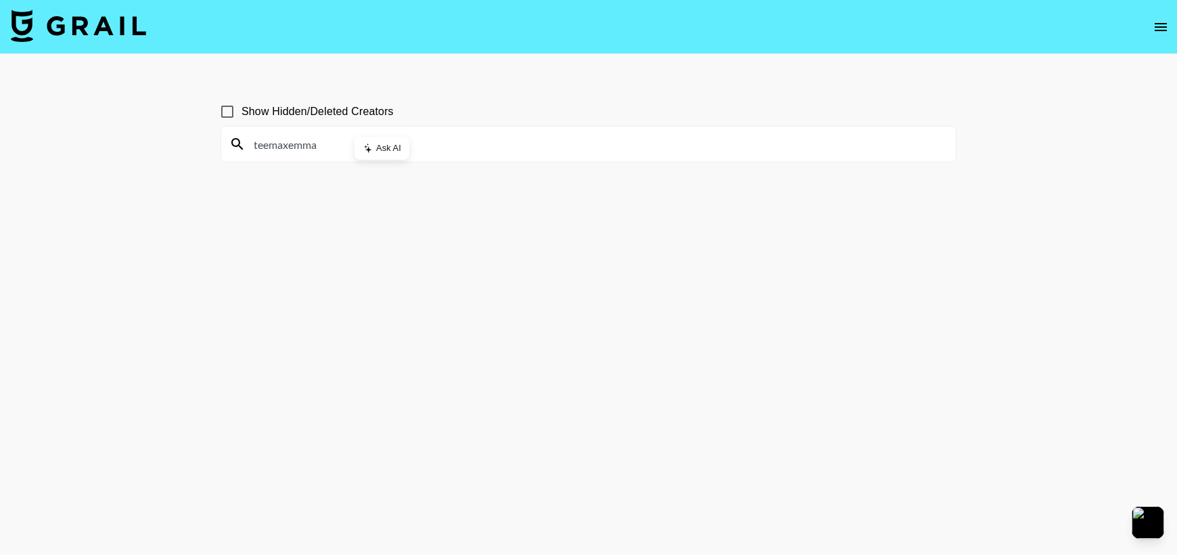
type input "teemaxemma"
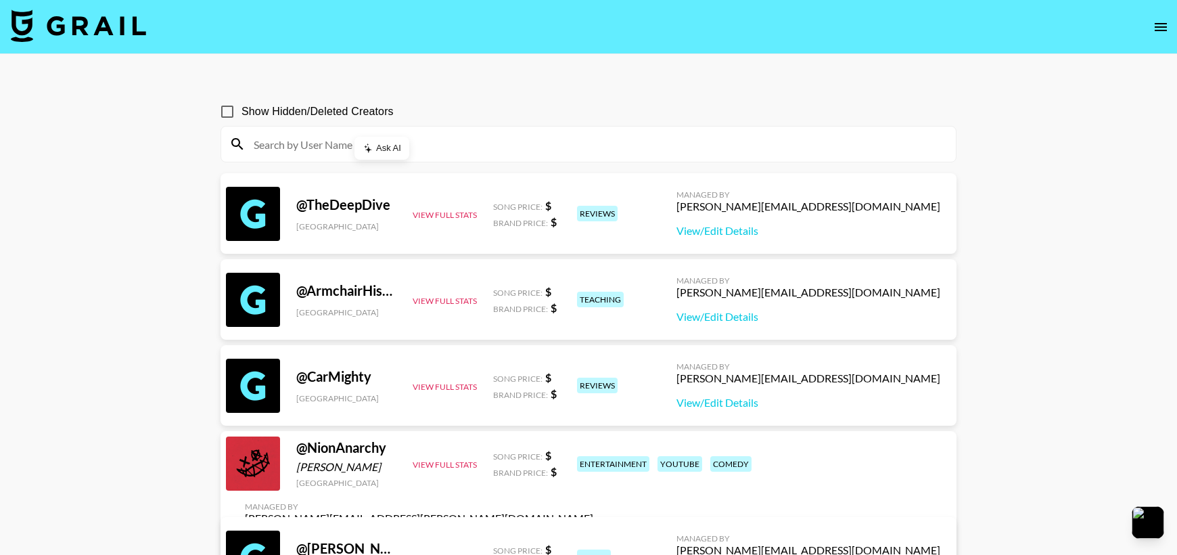
paste input "megslimedope"
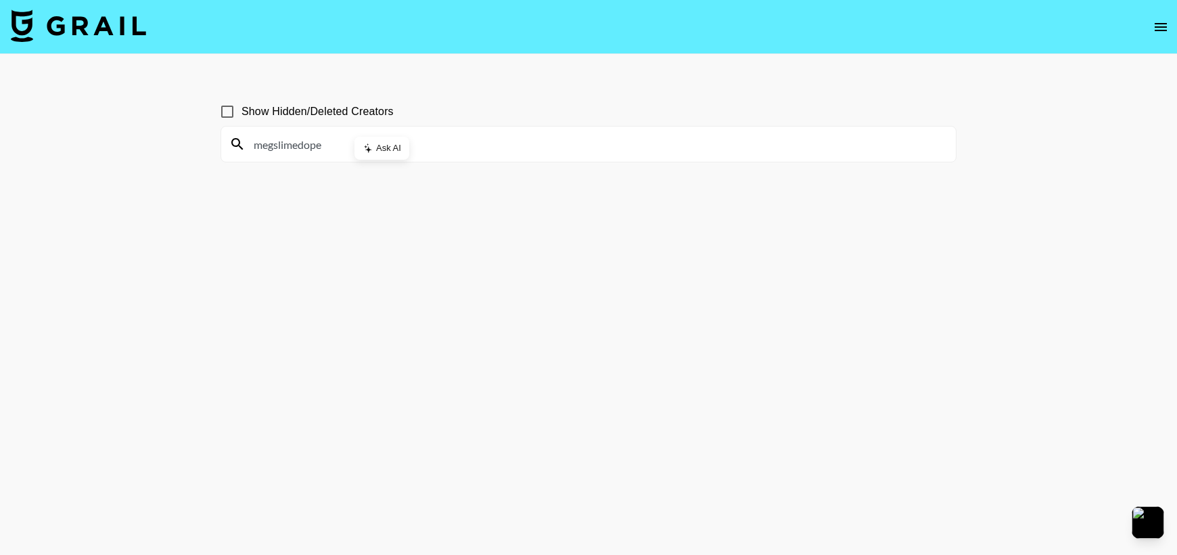
type input "megslimedope"
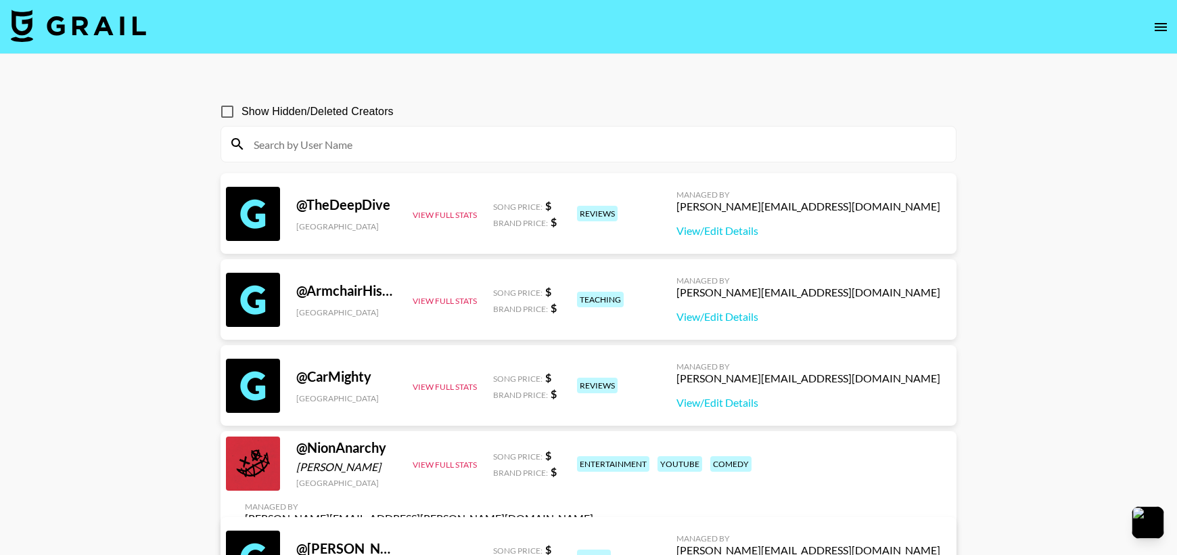
click at [372, 141] on input at bounding box center [596, 144] width 702 height 22
paste input "77annaberlin"
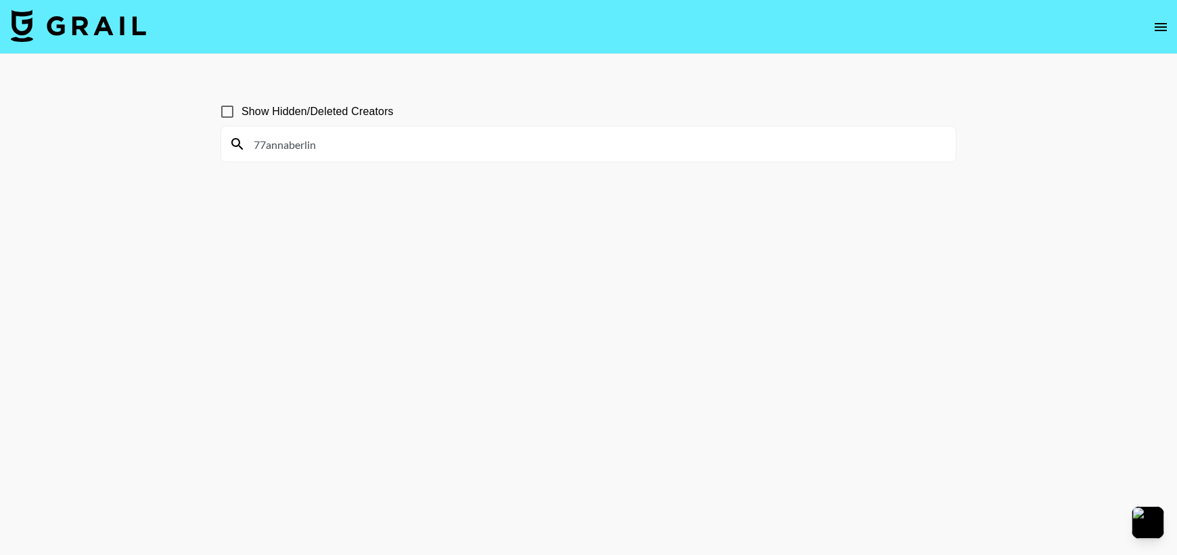
type input "77annaberlin"
